Goal: Task Accomplishment & Management: Use online tool/utility

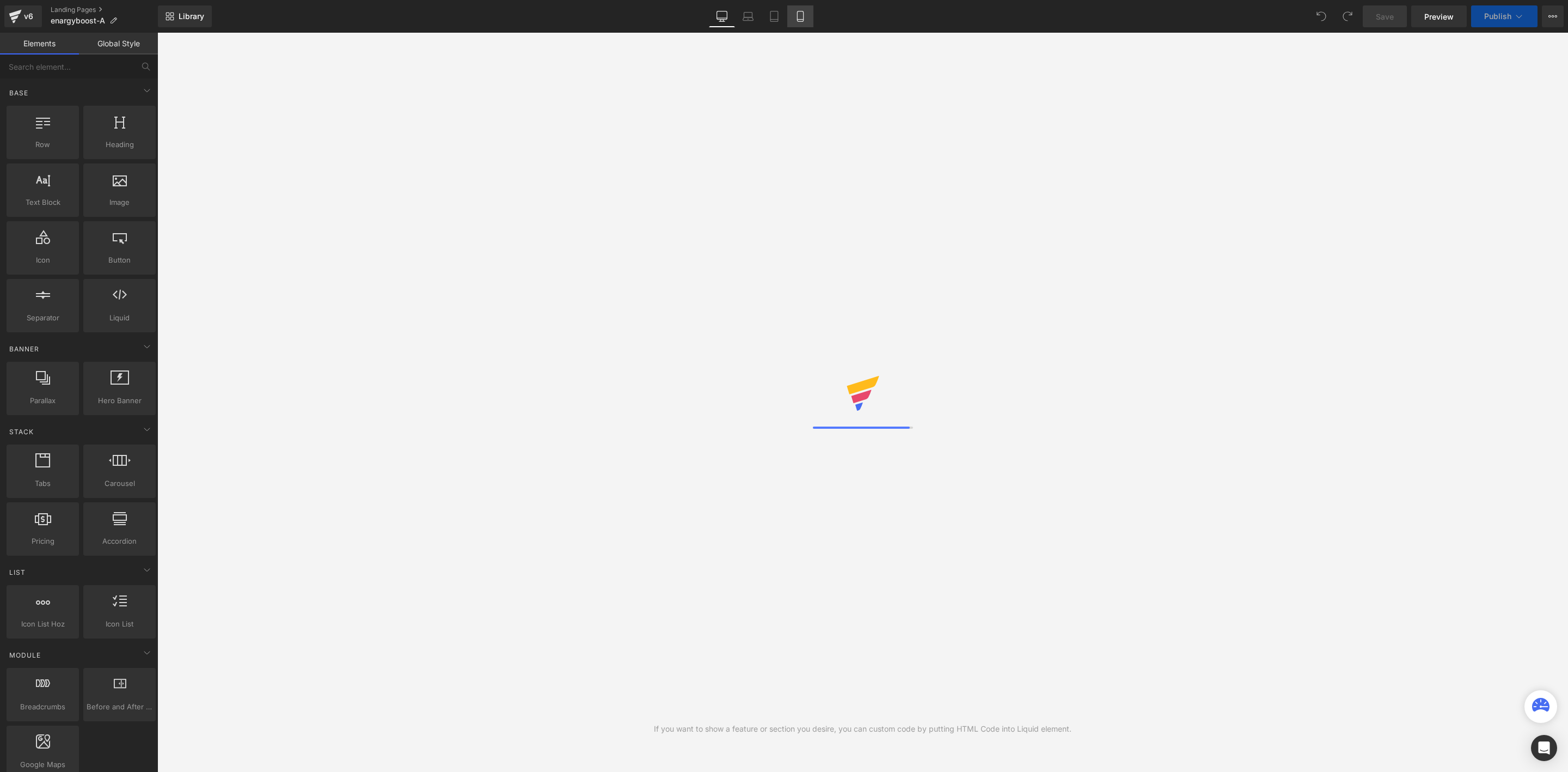
click at [799, 18] on icon at bounding box center [801, 17] width 11 height 11
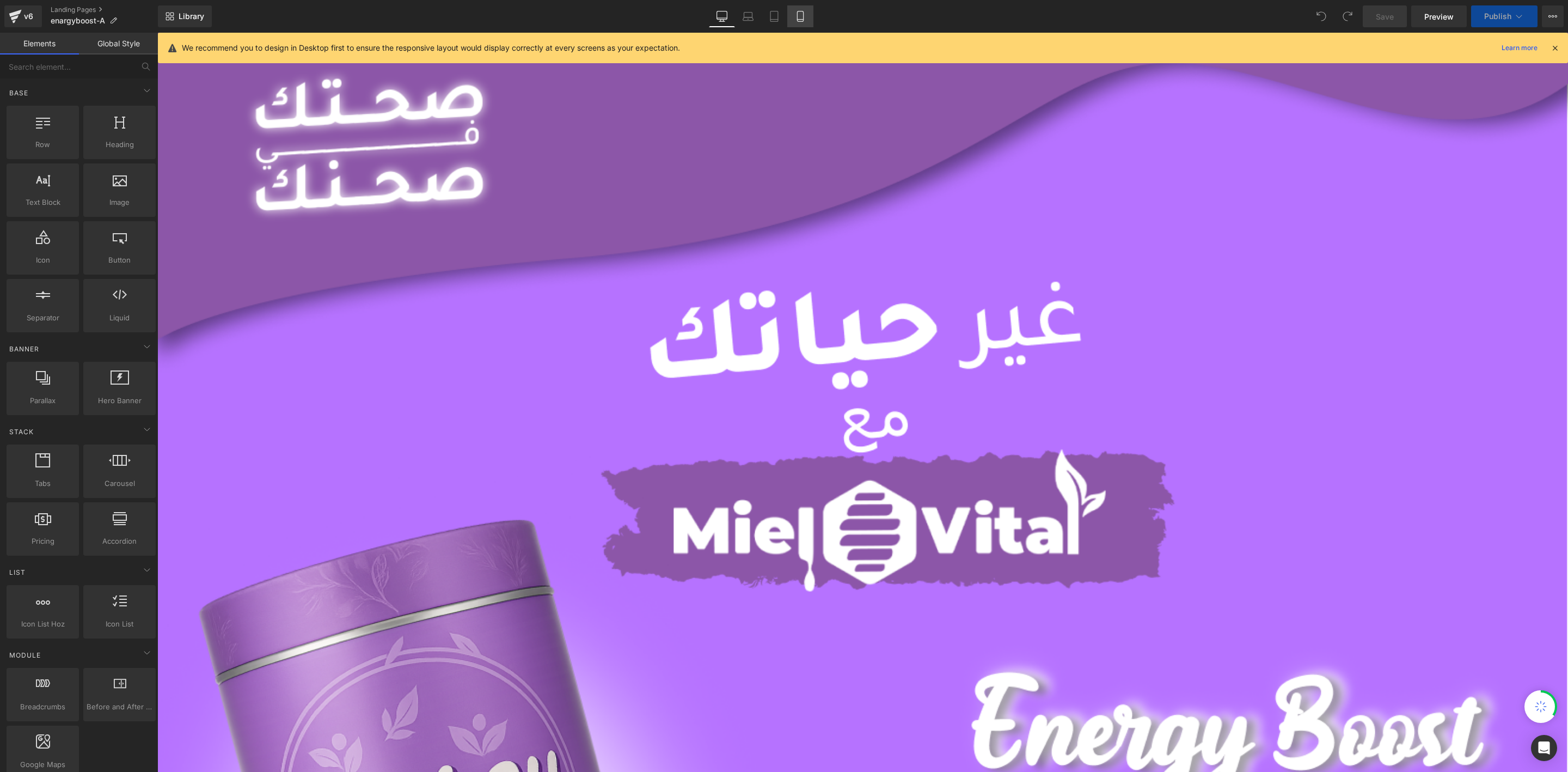
click at [799, 18] on icon at bounding box center [801, 17] width 11 height 11
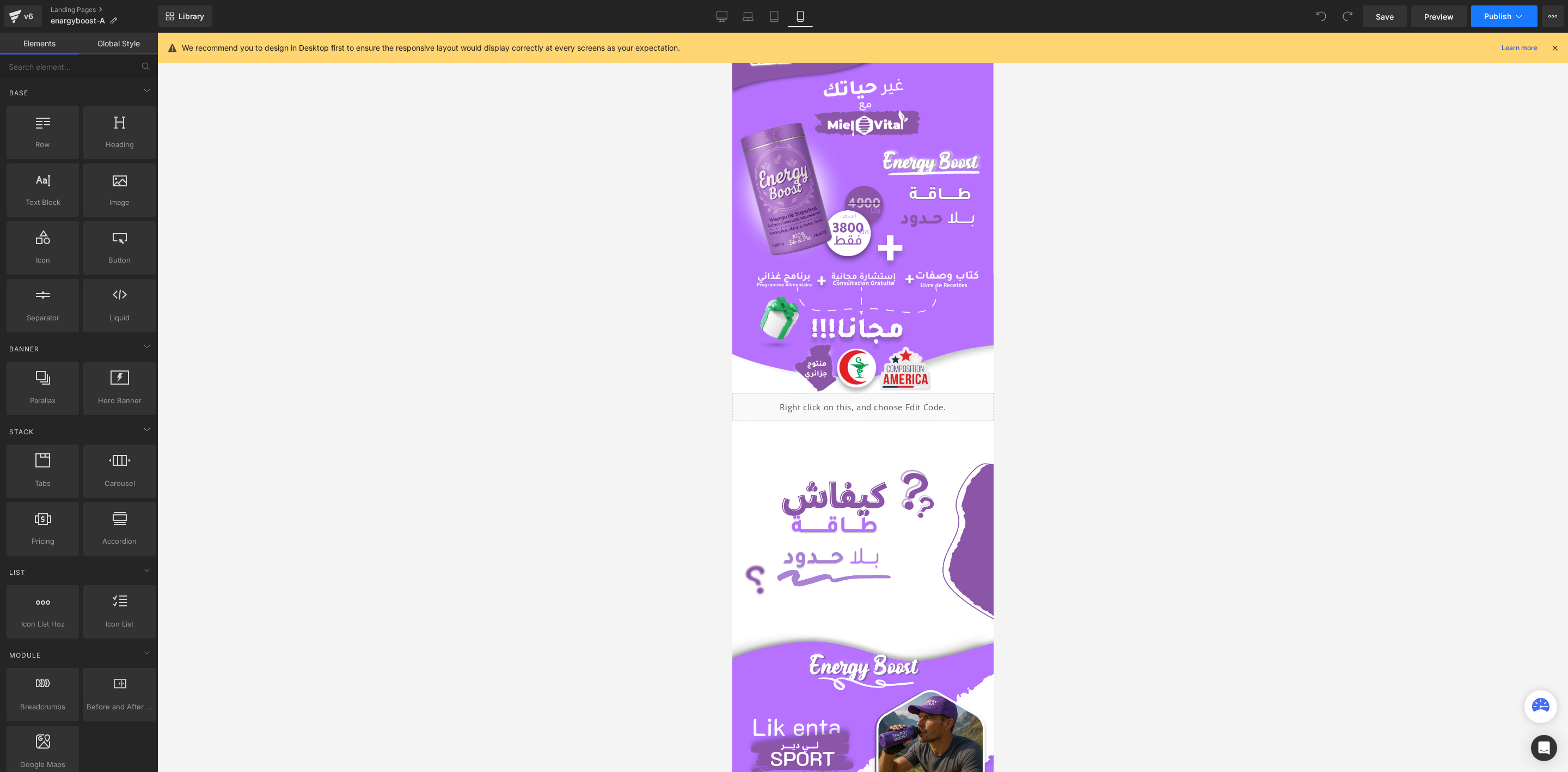
click at [1501, 20] on span "Publish" at bounding box center [1498, 16] width 27 height 9
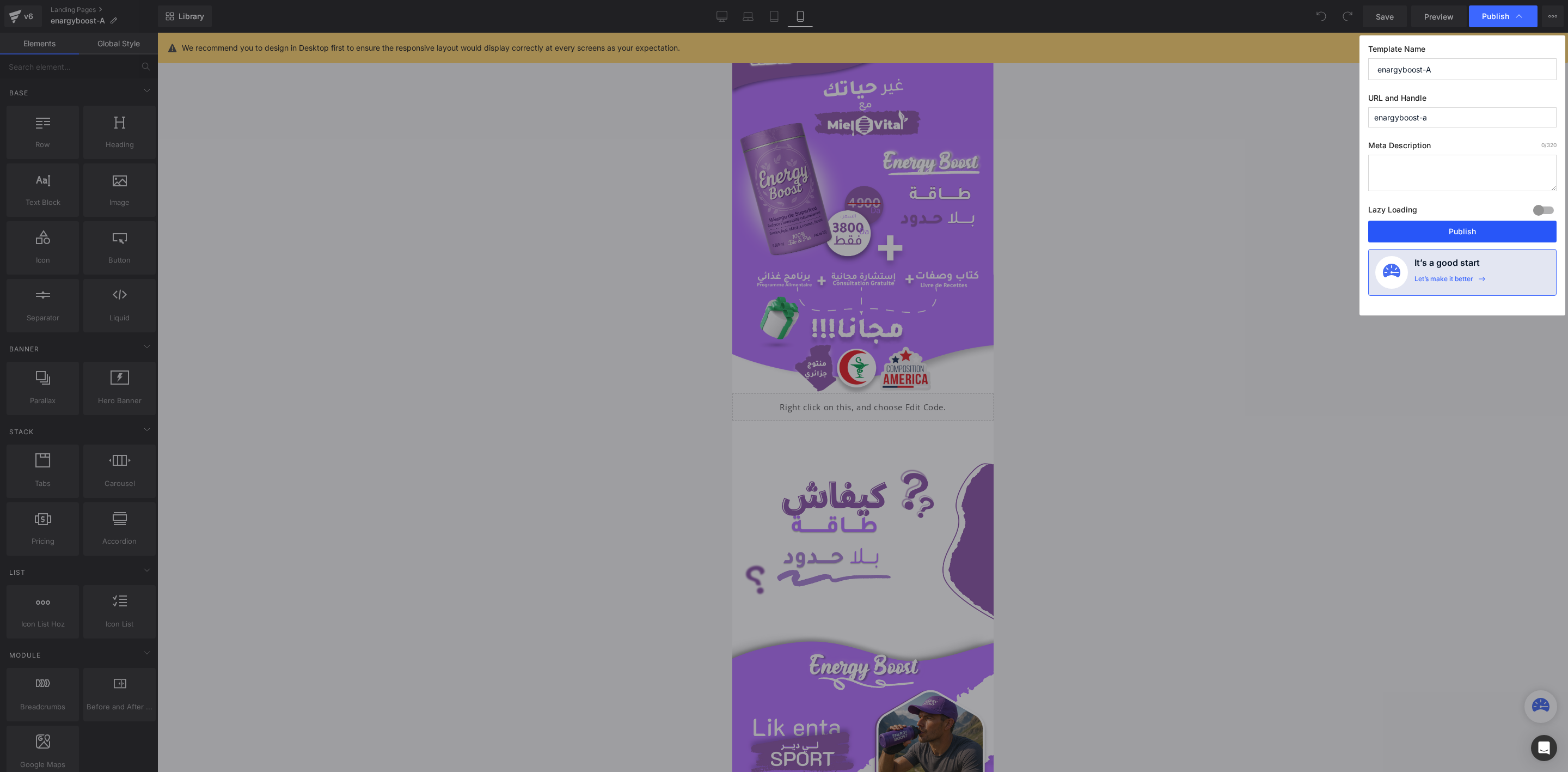
click at [1437, 232] on button "Publish" at bounding box center [1463, 231] width 189 height 22
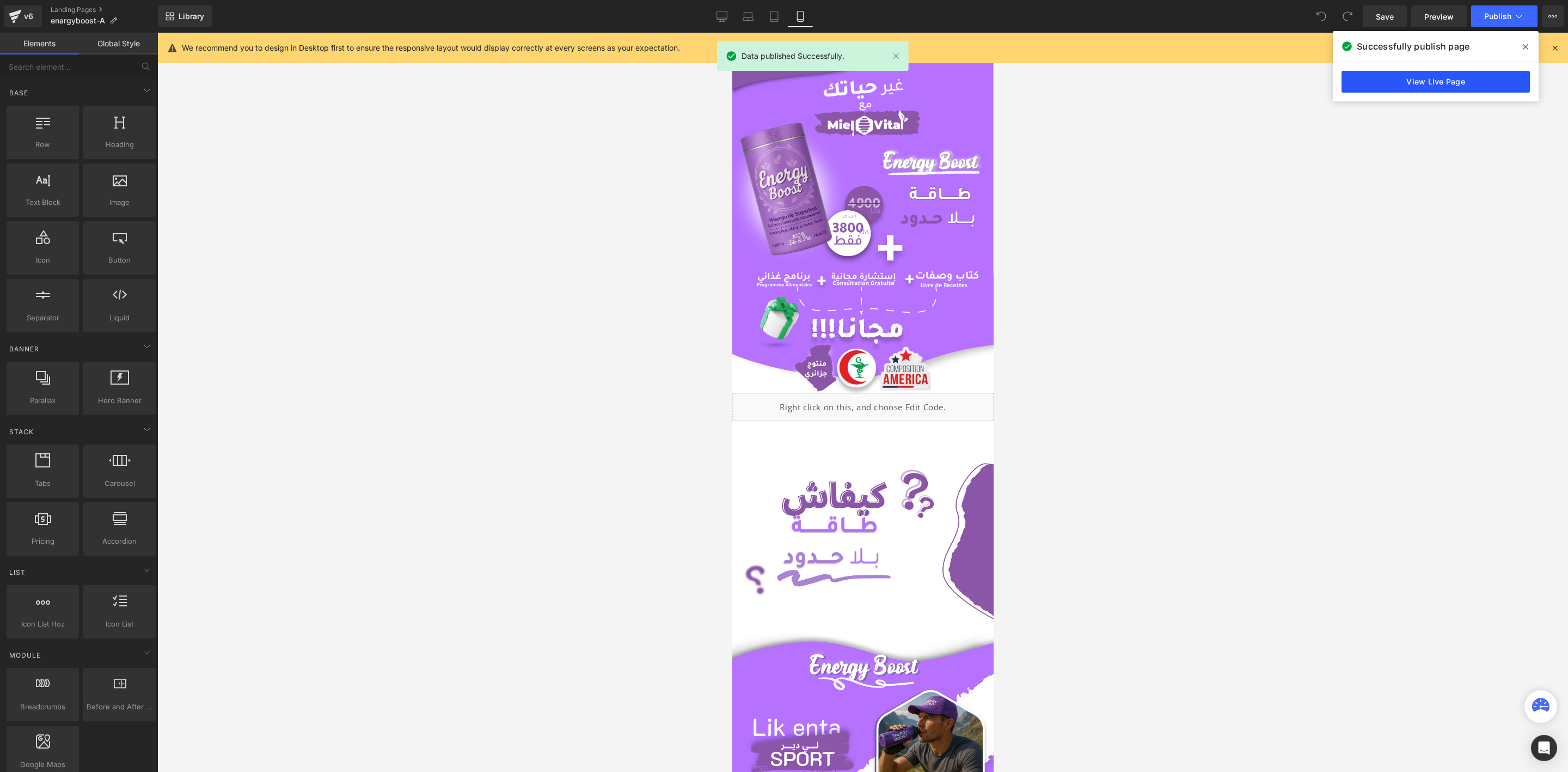
click at [1428, 91] on link "View Live Page" at bounding box center [1436, 81] width 189 height 22
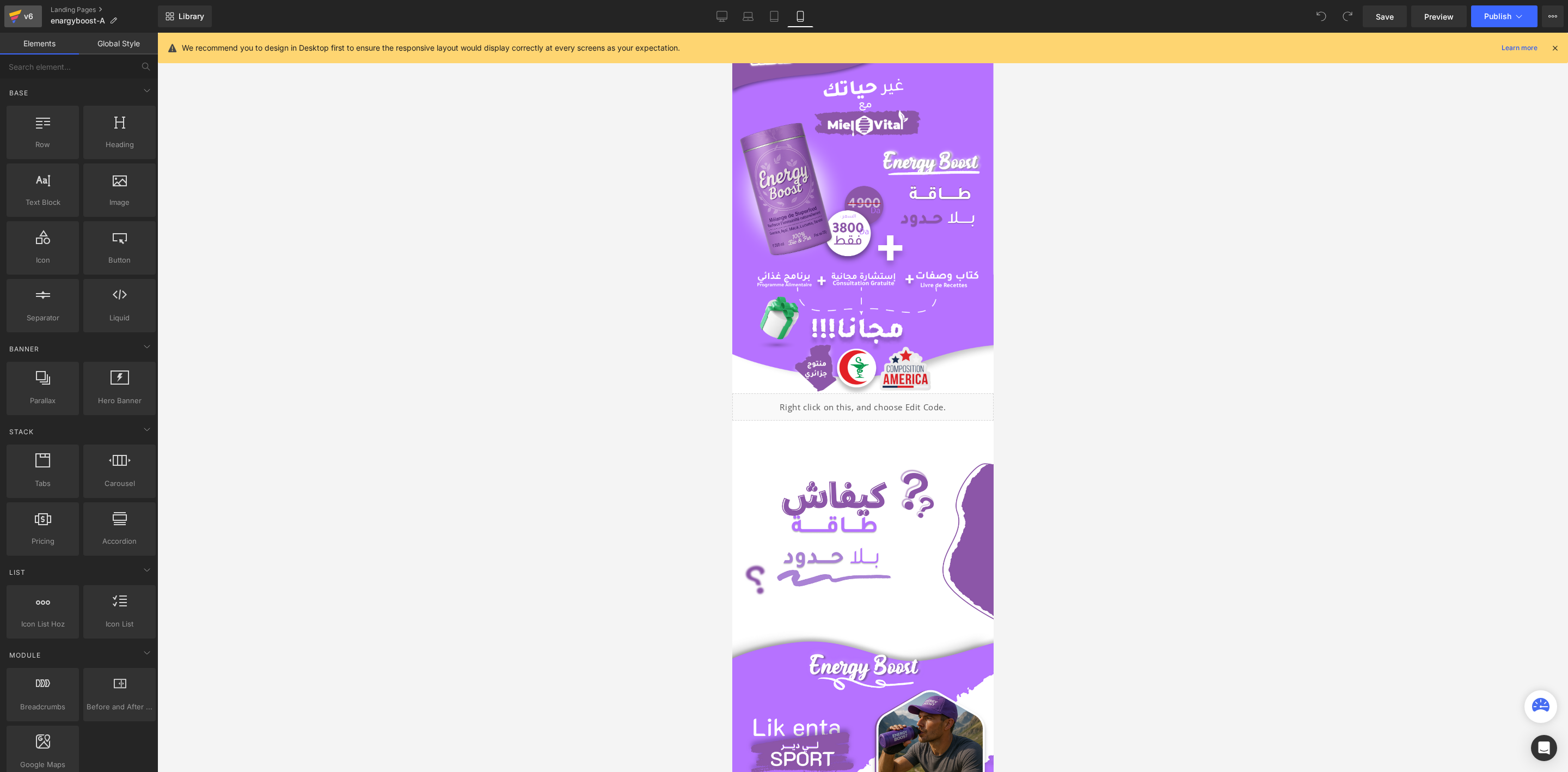
click at [30, 17] on div "v6" at bounding box center [28, 16] width 14 height 14
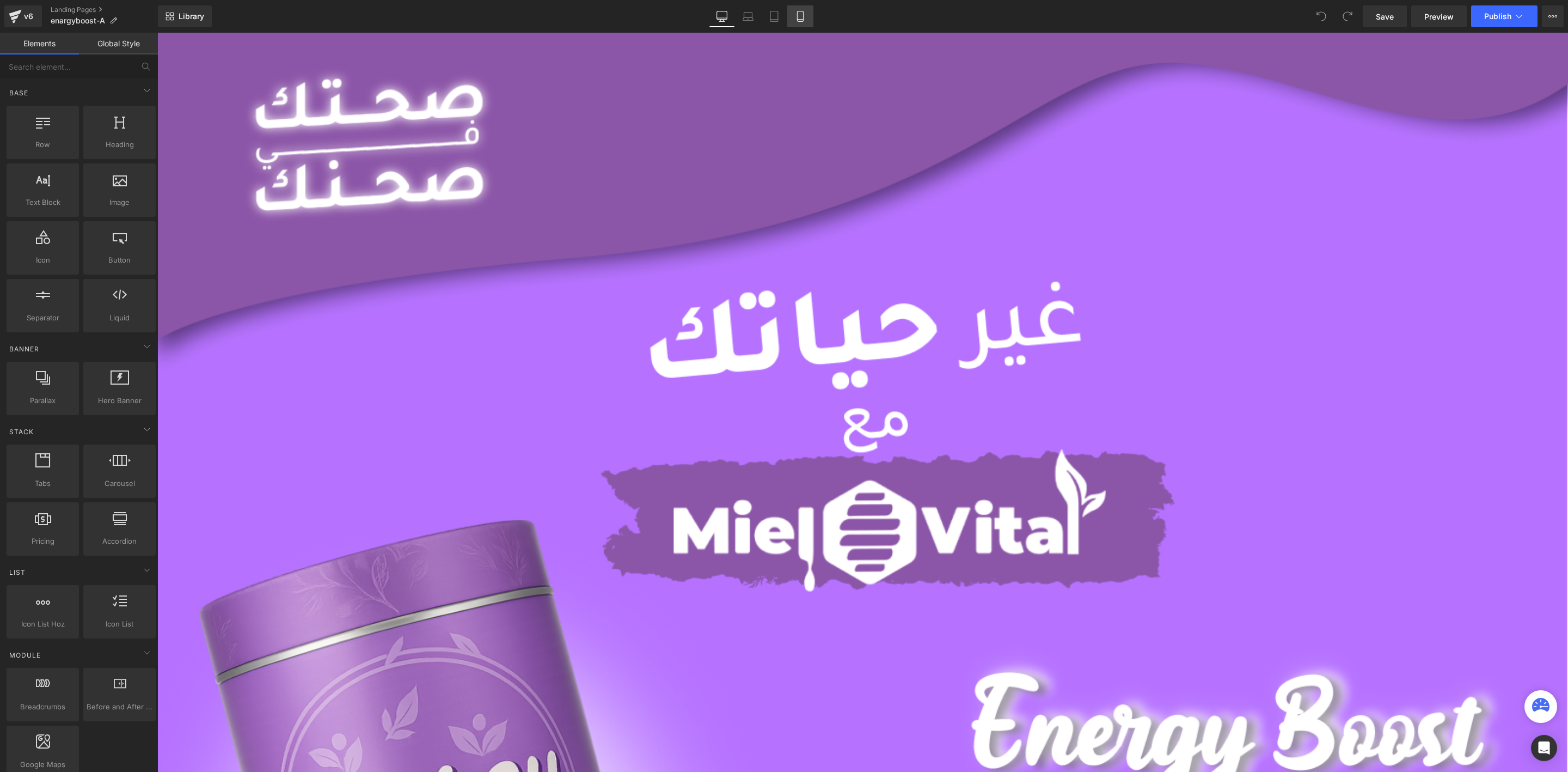
click at [804, 20] on icon at bounding box center [801, 17] width 11 height 11
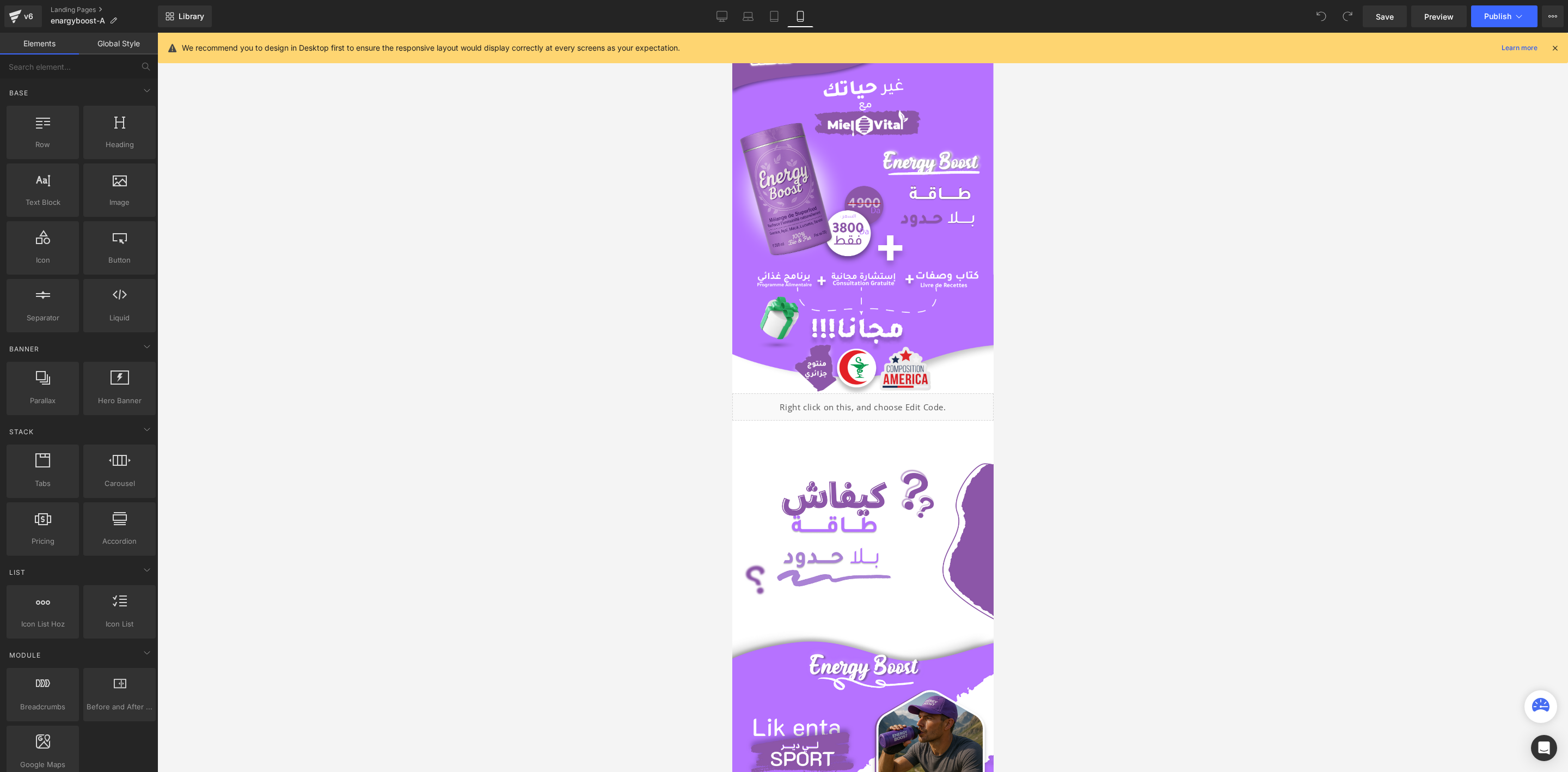
click at [1394, 47] on icon at bounding box center [1555, 48] width 10 height 10
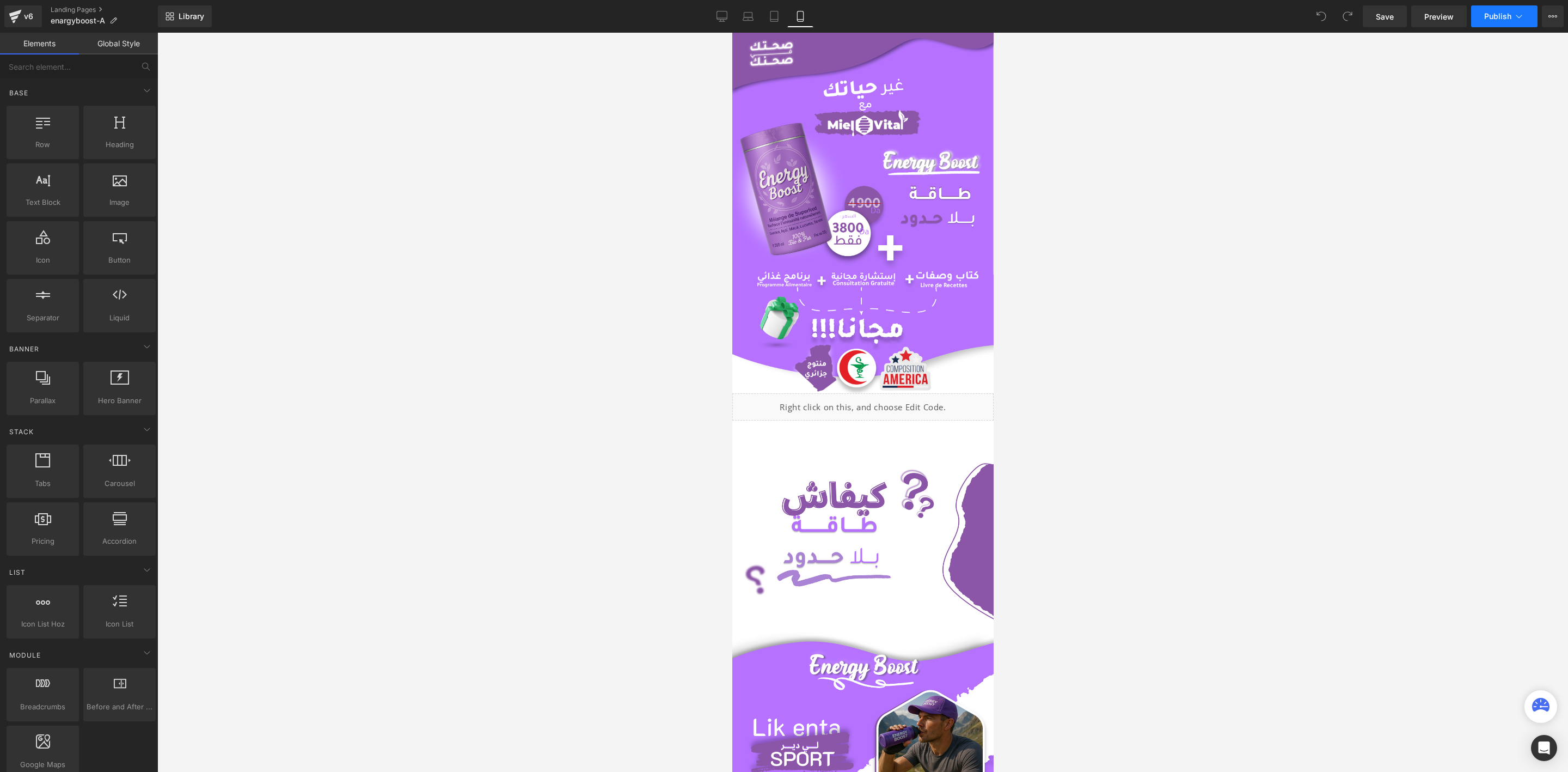
click at [1394, 18] on span "Publish" at bounding box center [1498, 16] width 27 height 9
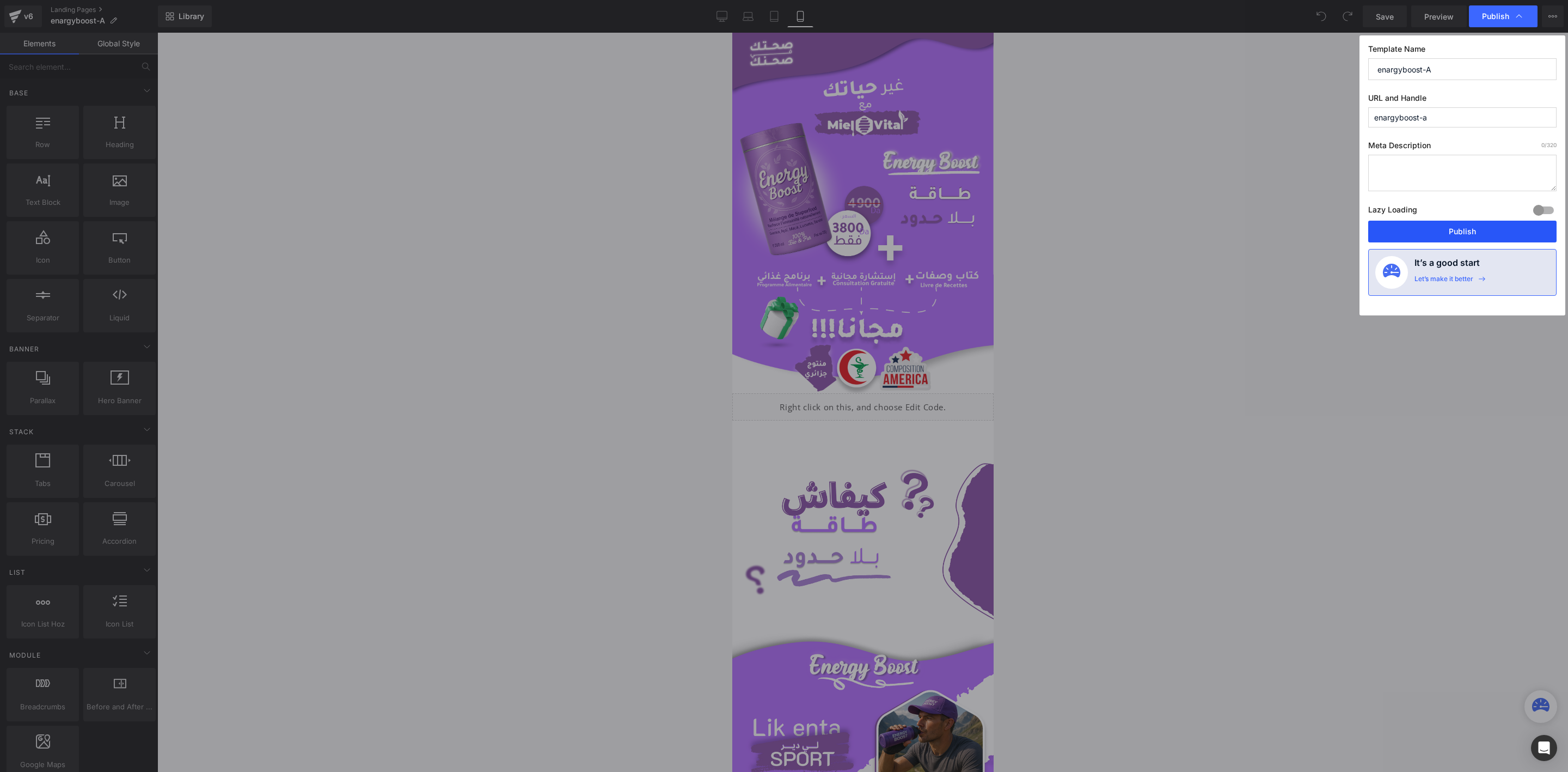
click at [1394, 236] on button "Publish" at bounding box center [1463, 231] width 189 height 22
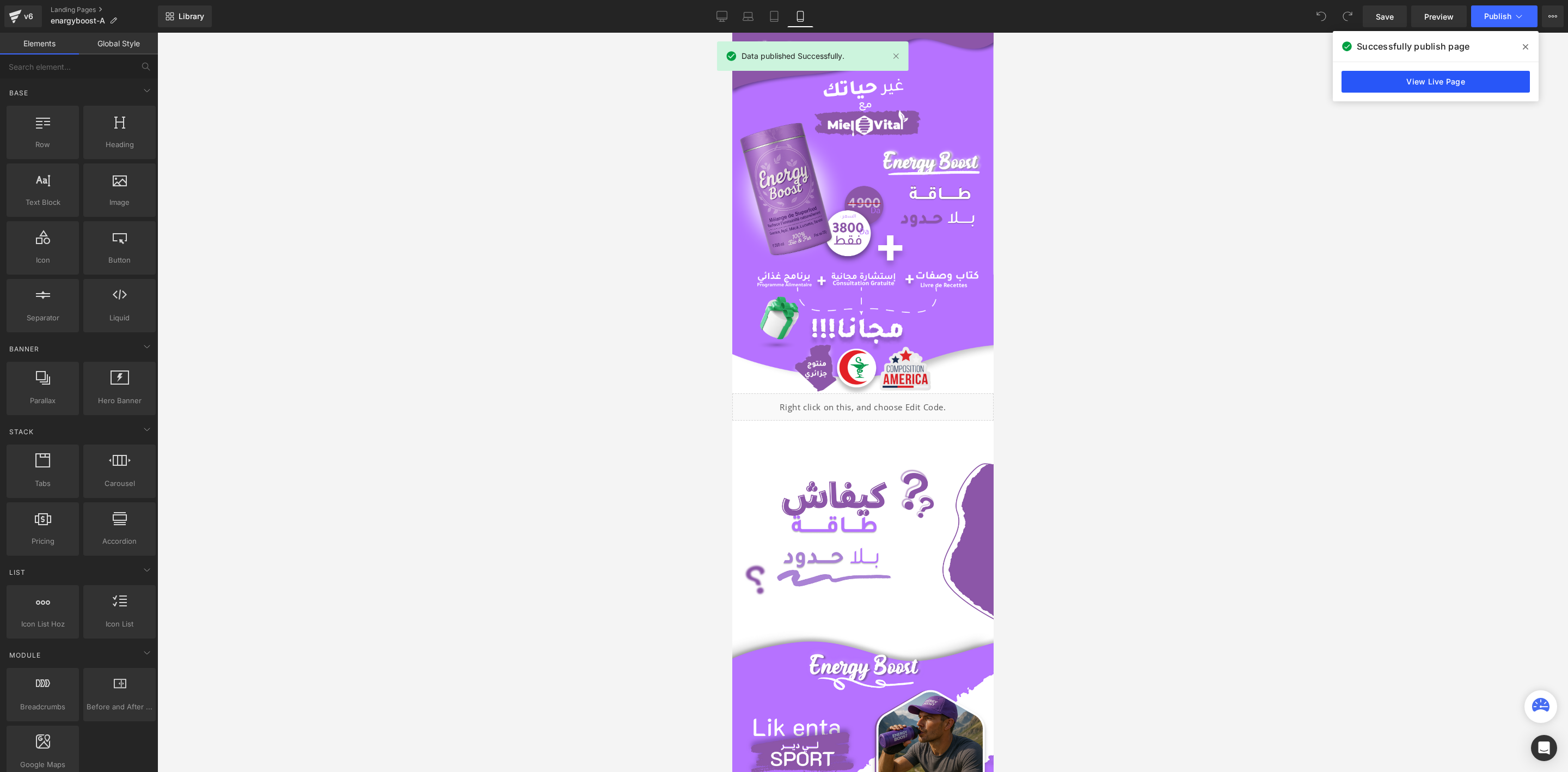
click at [1394, 77] on link "View Live Page" at bounding box center [1436, 81] width 189 height 22
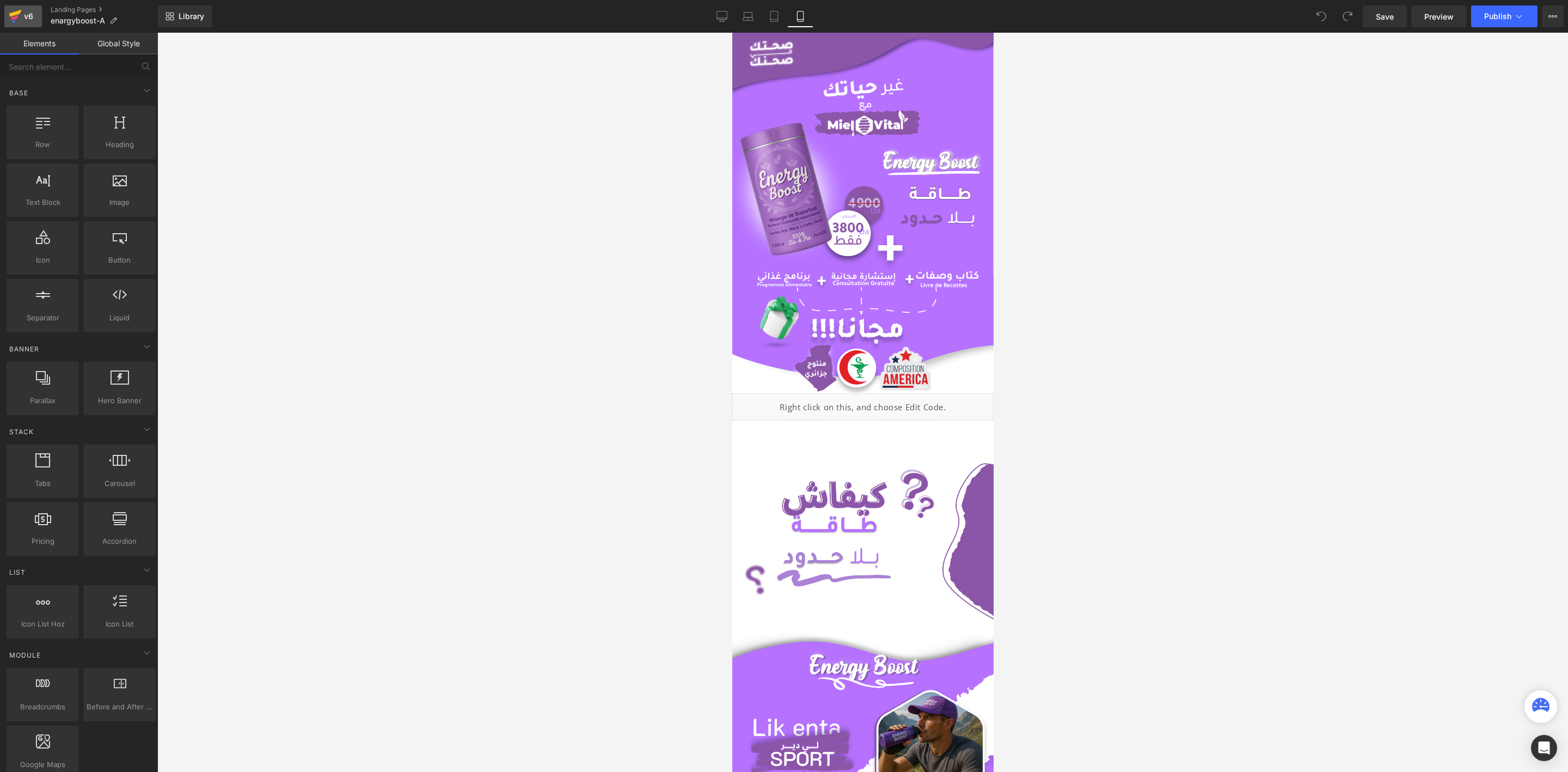
click at [14, 9] on icon at bounding box center [15, 16] width 13 height 27
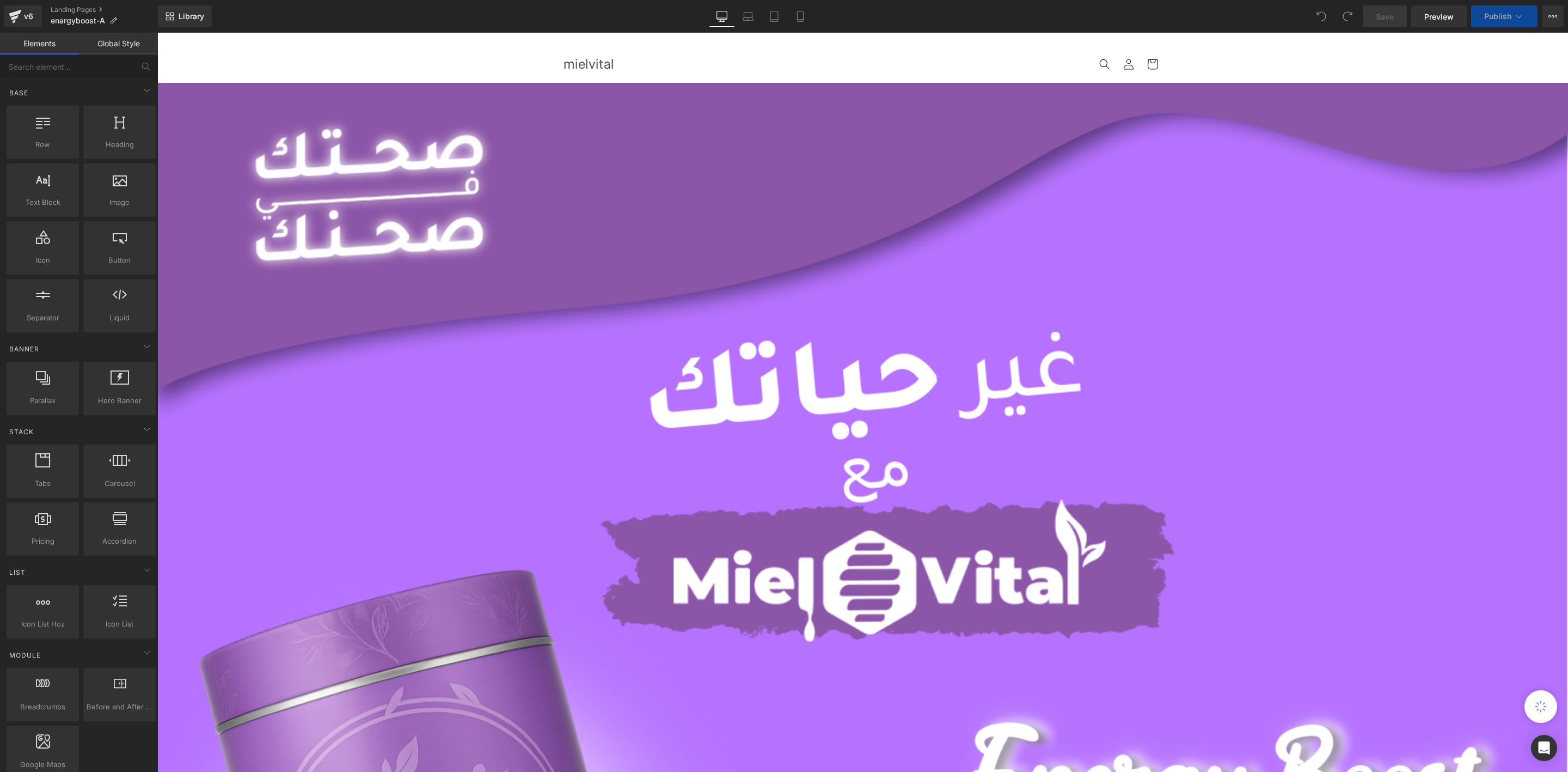
click at [1511, 15] on span "Publish" at bounding box center [1498, 16] width 27 height 9
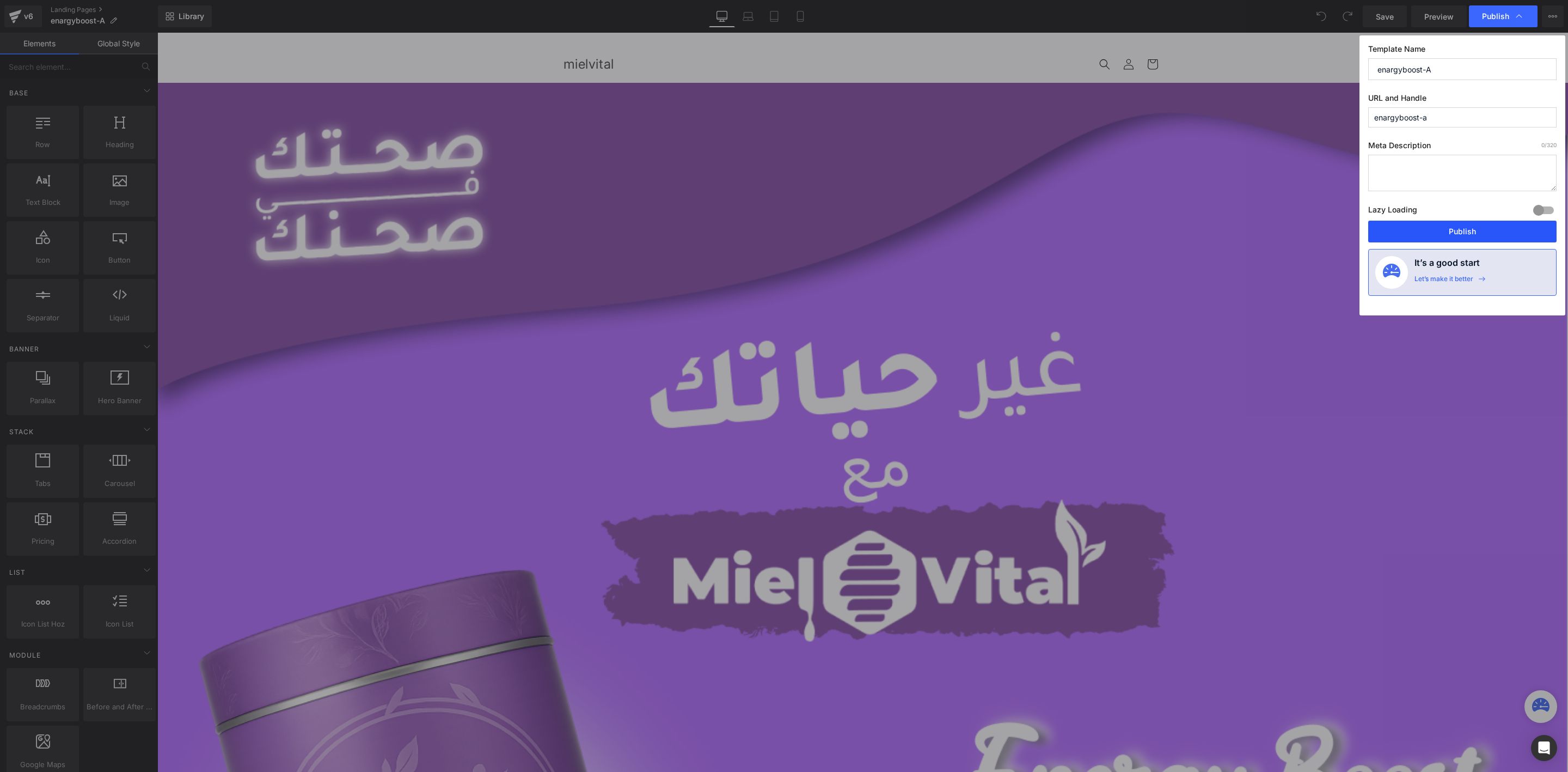
click at [1408, 231] on button "Publish" at bounding box center [1463, 231] width 189 height 22
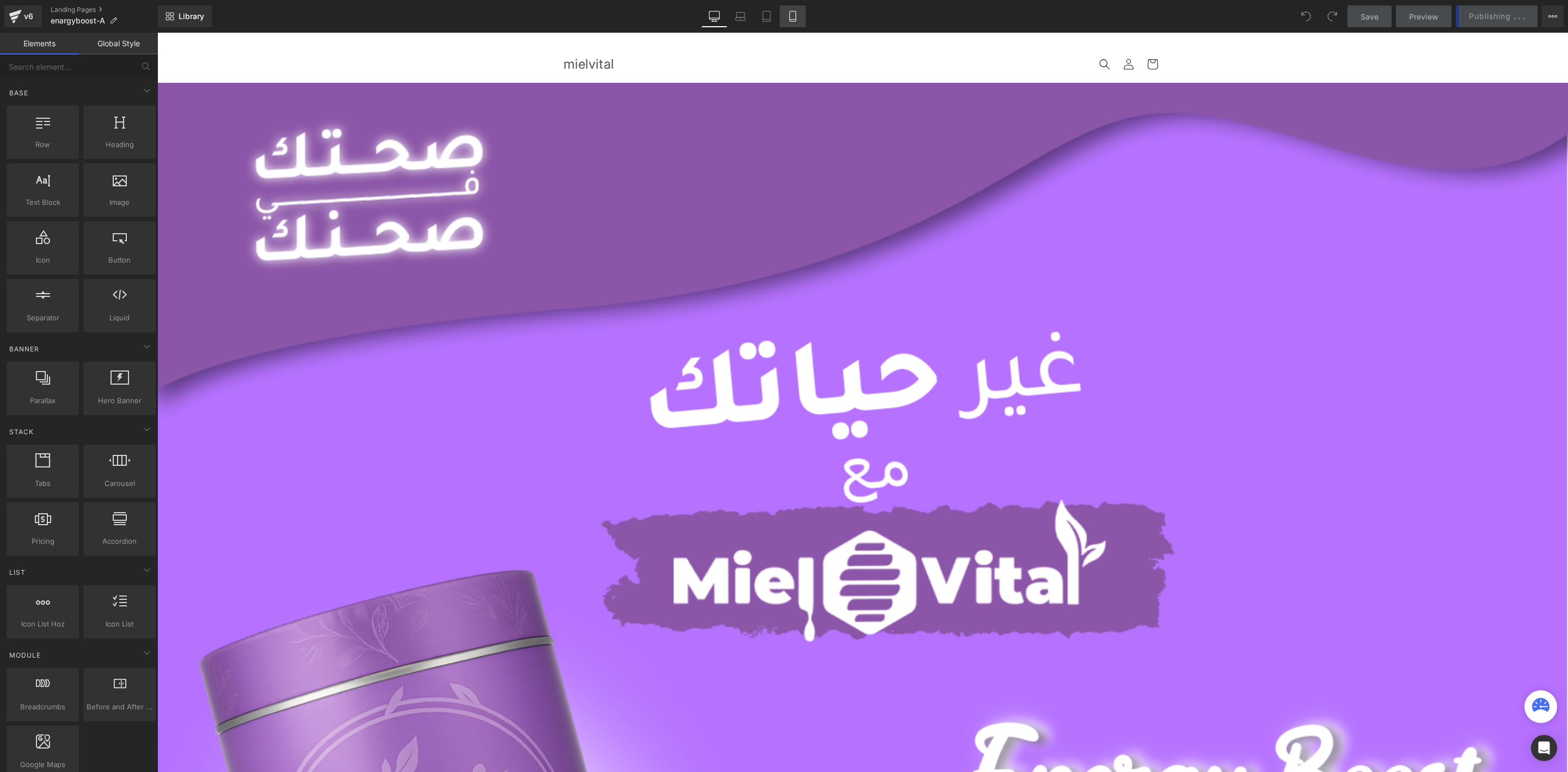
click at [799, 12] on link "Mobile" at bounding box center [793, 16] width 26 height 22
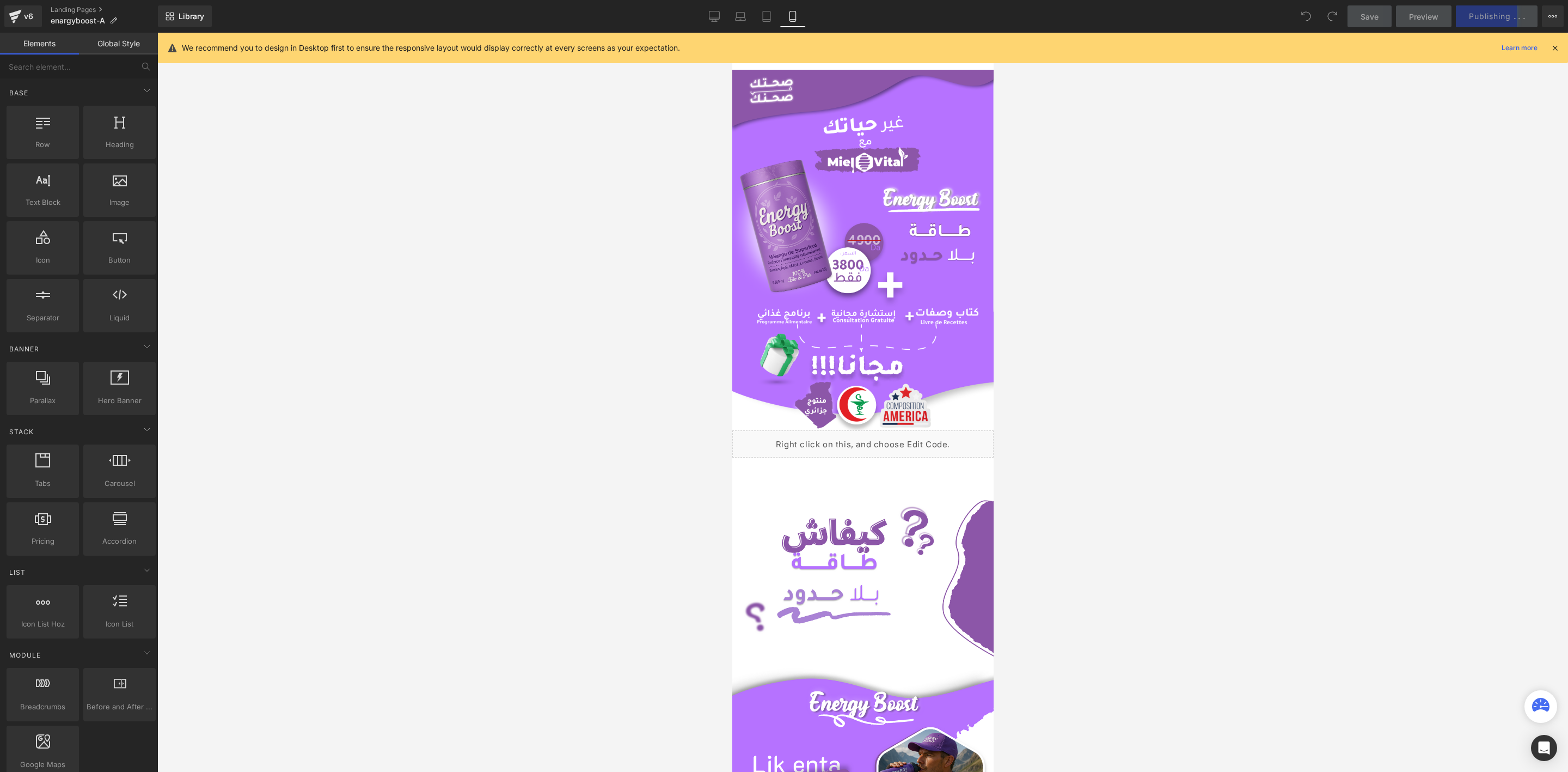
click at [1558, 49] on icon at bounding box center [1555, 48] width 10 height 10
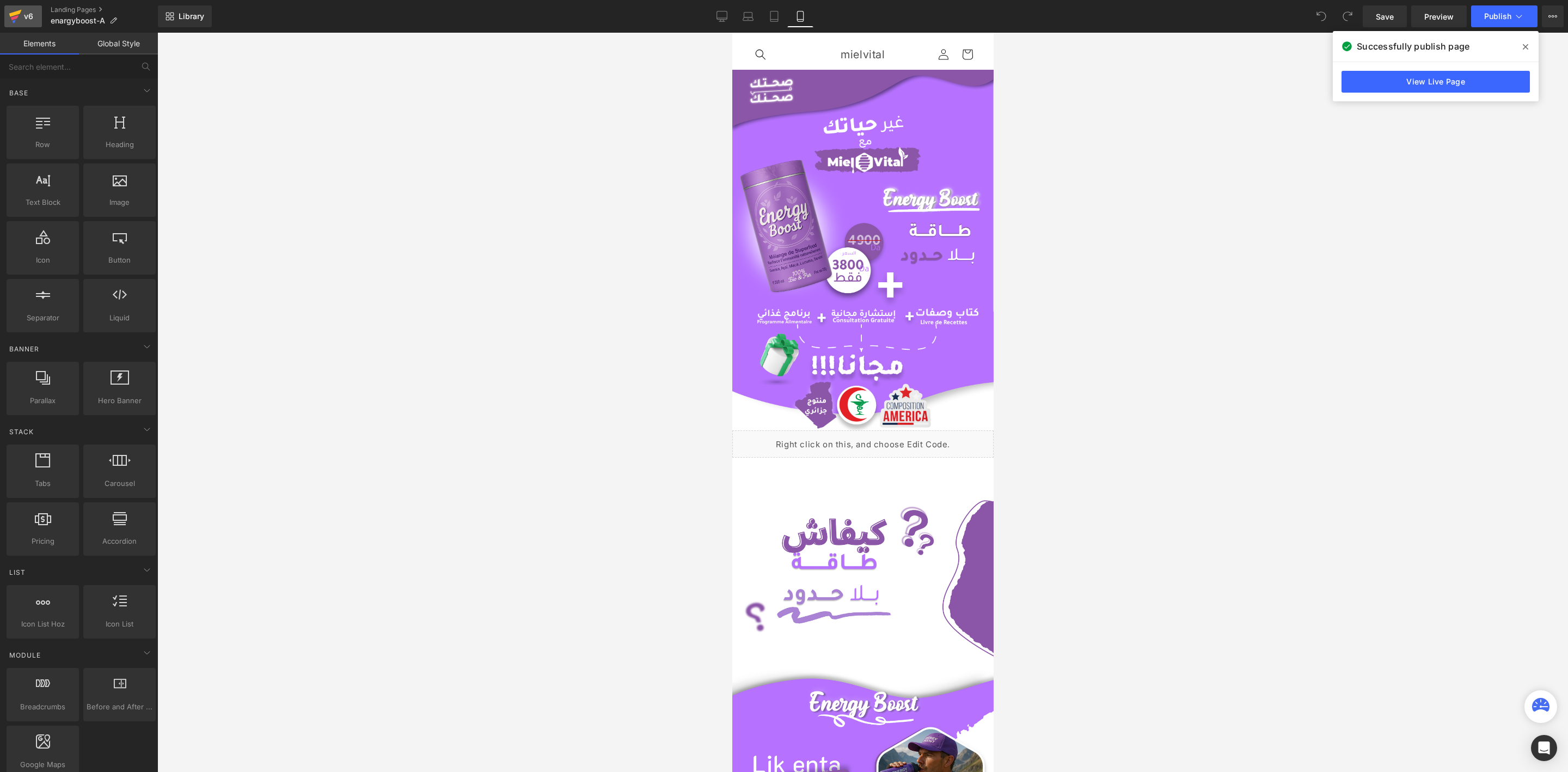
click at [20, 20] on icon at bounding box center [15, 16] width 13 height 27
